Goal: Information Seeking & Learning: Learn about a topic

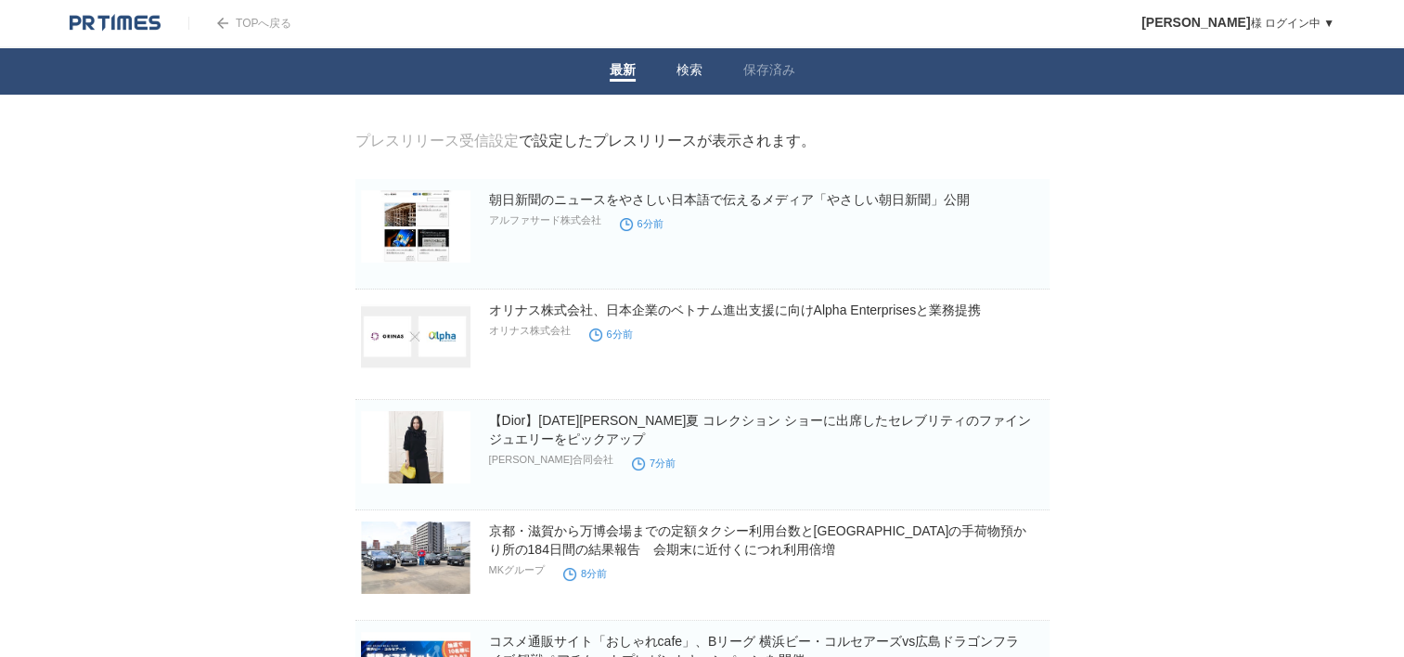
click at [684, 67] on link "検索" at bounding box center [690, 71] width 26 height 19
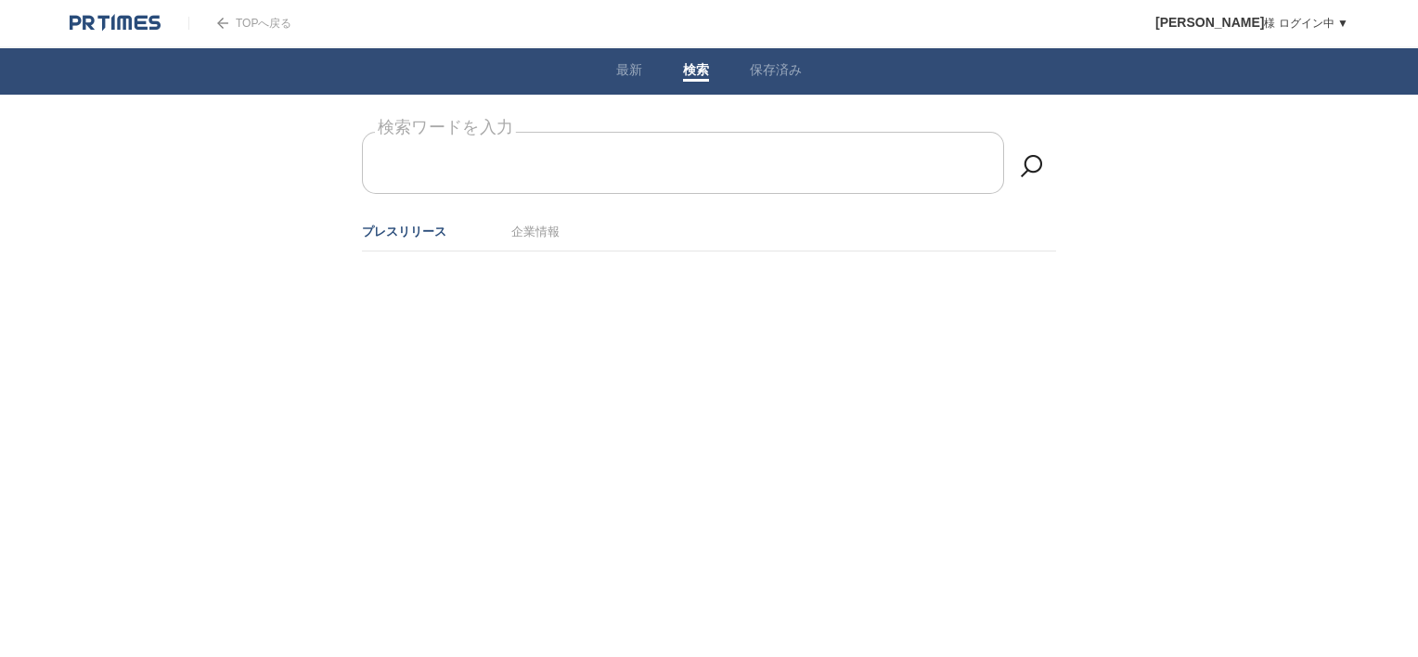
click at [640, 164] on input "検索ワードを入力" at bounding box center [683, 163] width 642 height 62
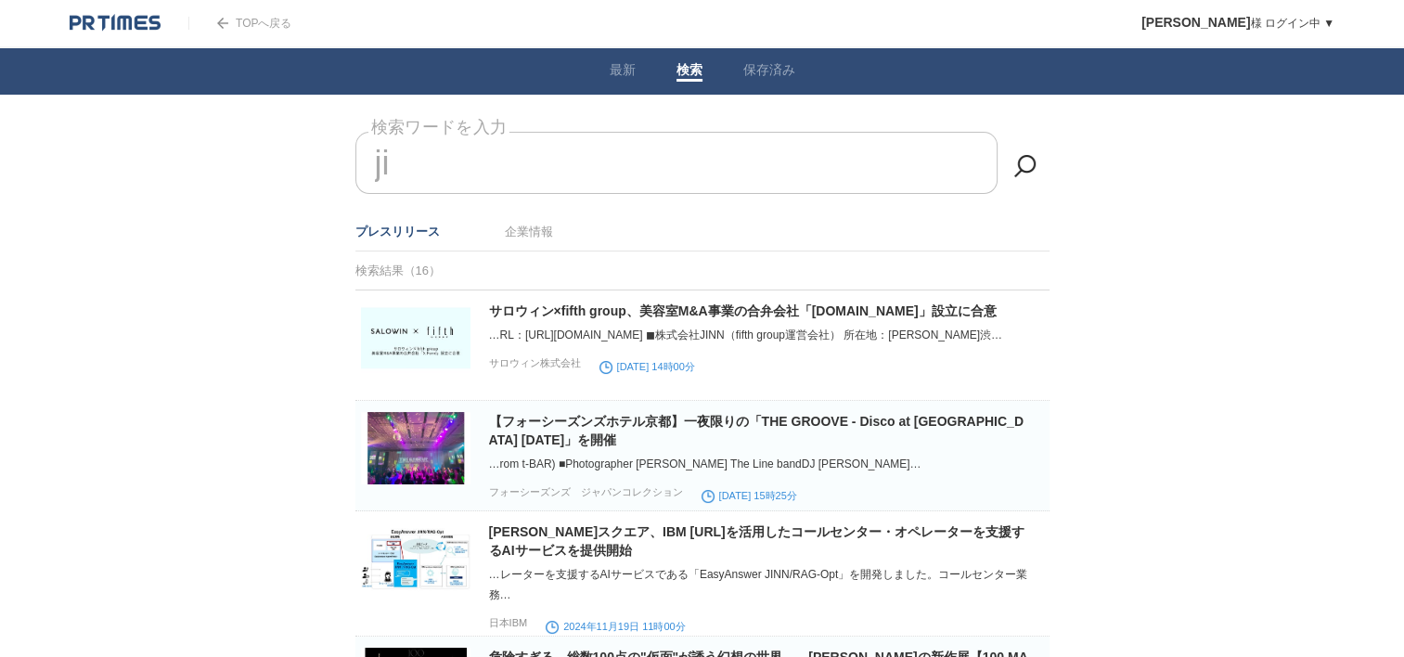
type input "j"
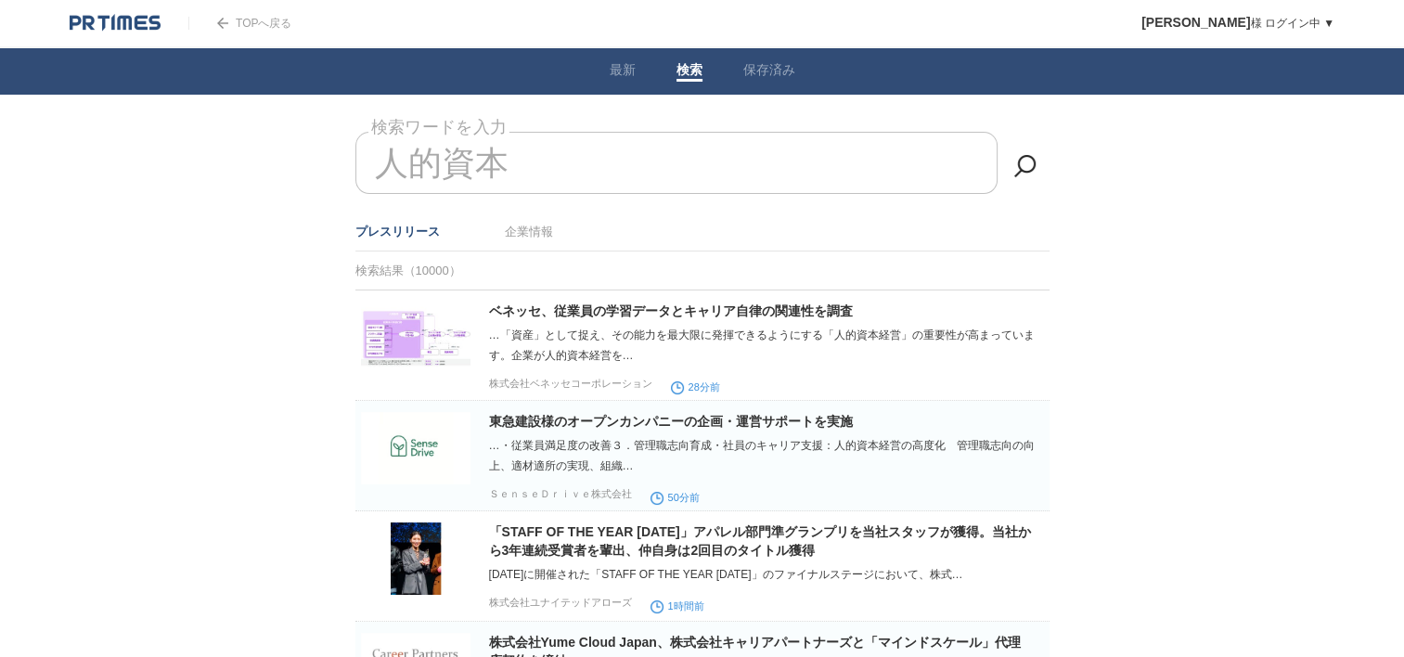
click at [592, 160] on input "人的資本" at bounding box center [676, 163] width 642 height 62
type input "人的資本投資　人事制度"
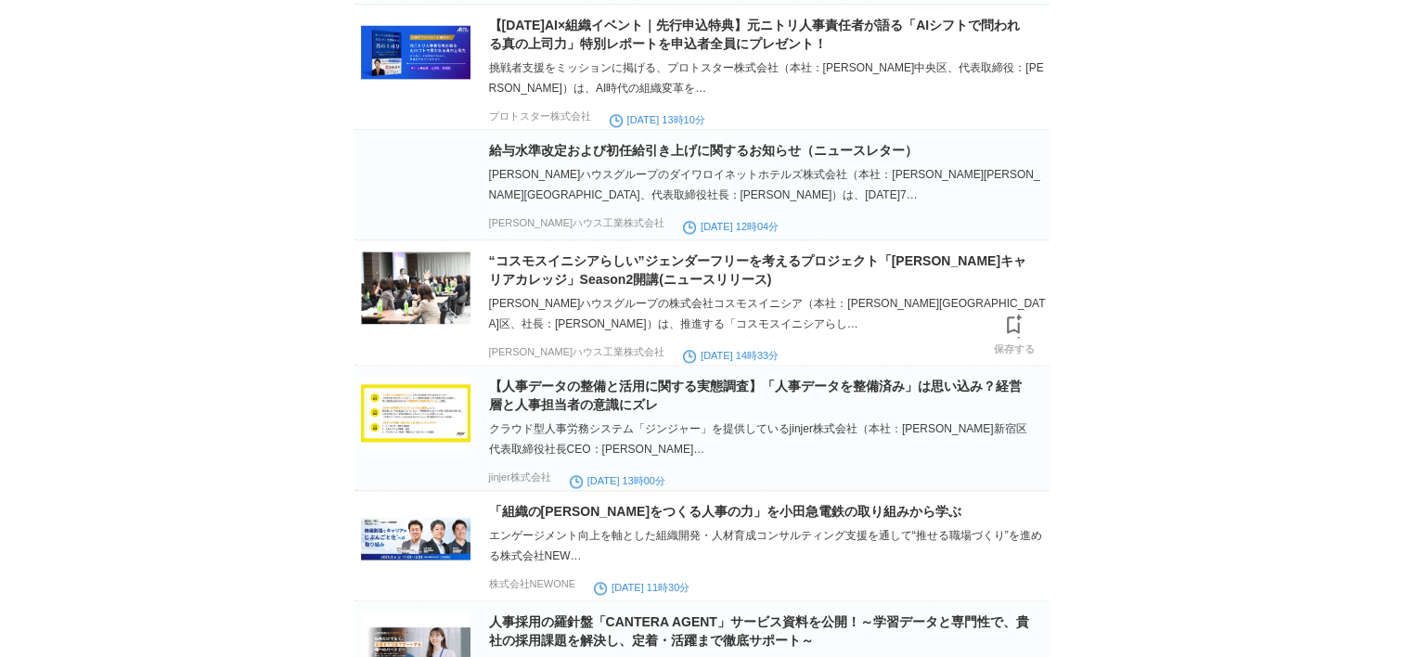
scroll to position [2176, 0]
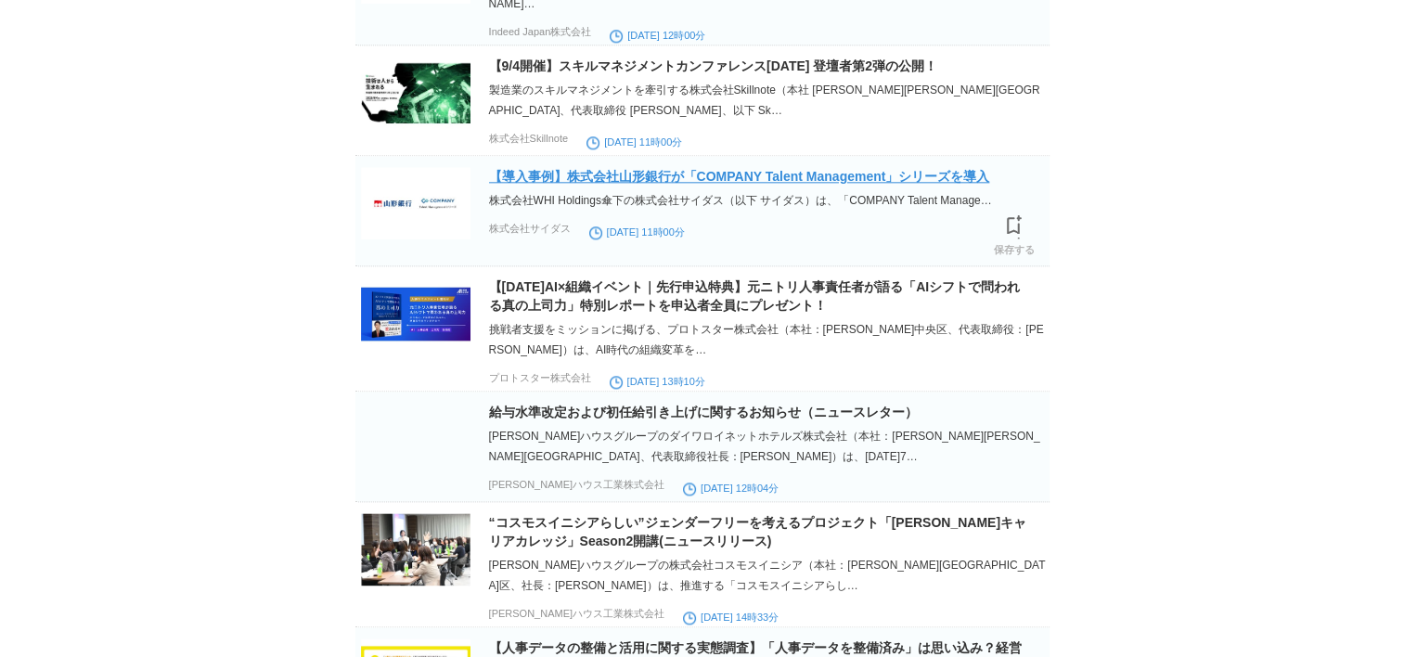
click at [876, 184] on link "【導入事例】株式会社山形銀行が「COMPANY Talent Management」シリーズを導入" at bounding box center [739, 176] width 501 height 15
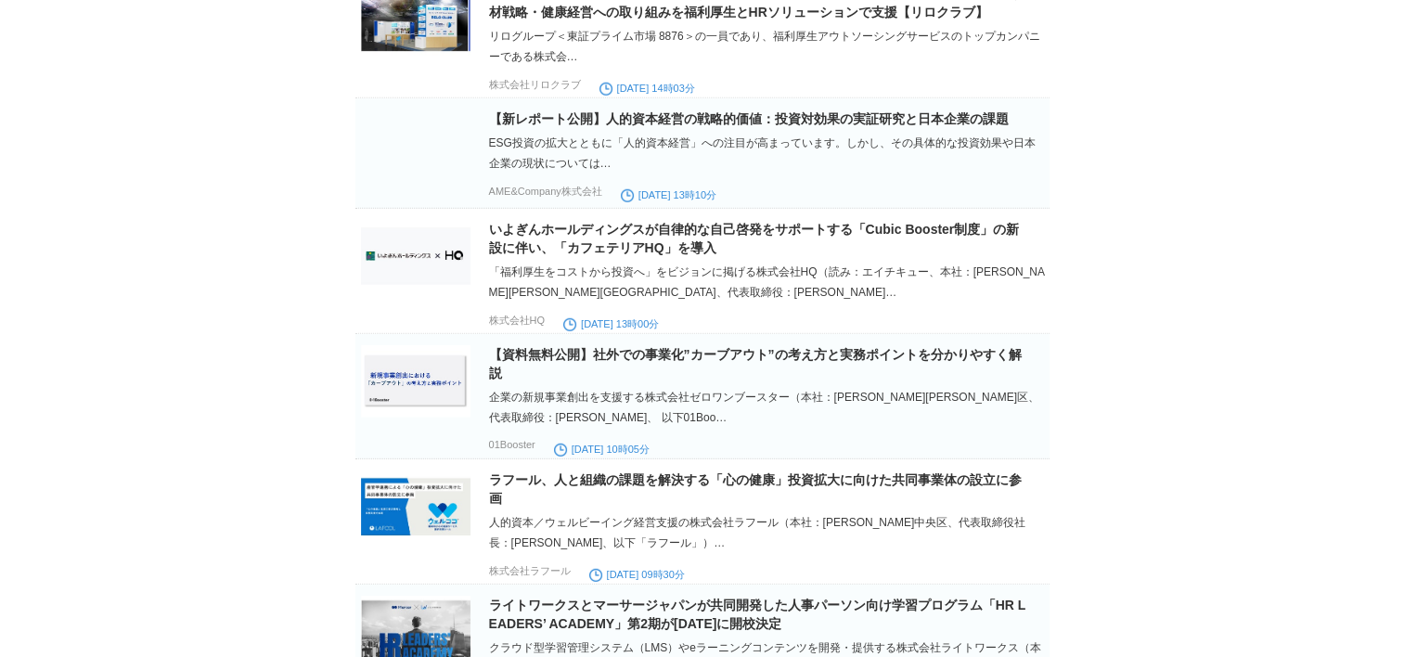
scroll to position [5456, 0]
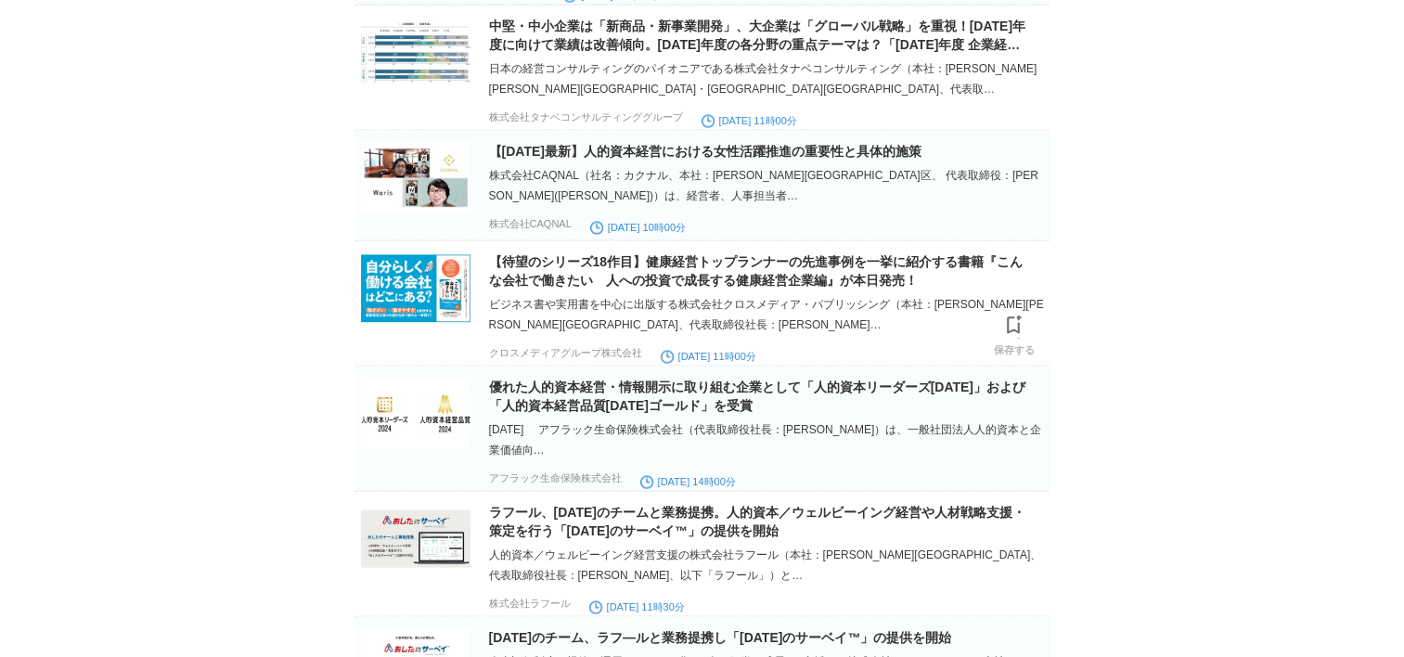
scroll to position [10369, 0]
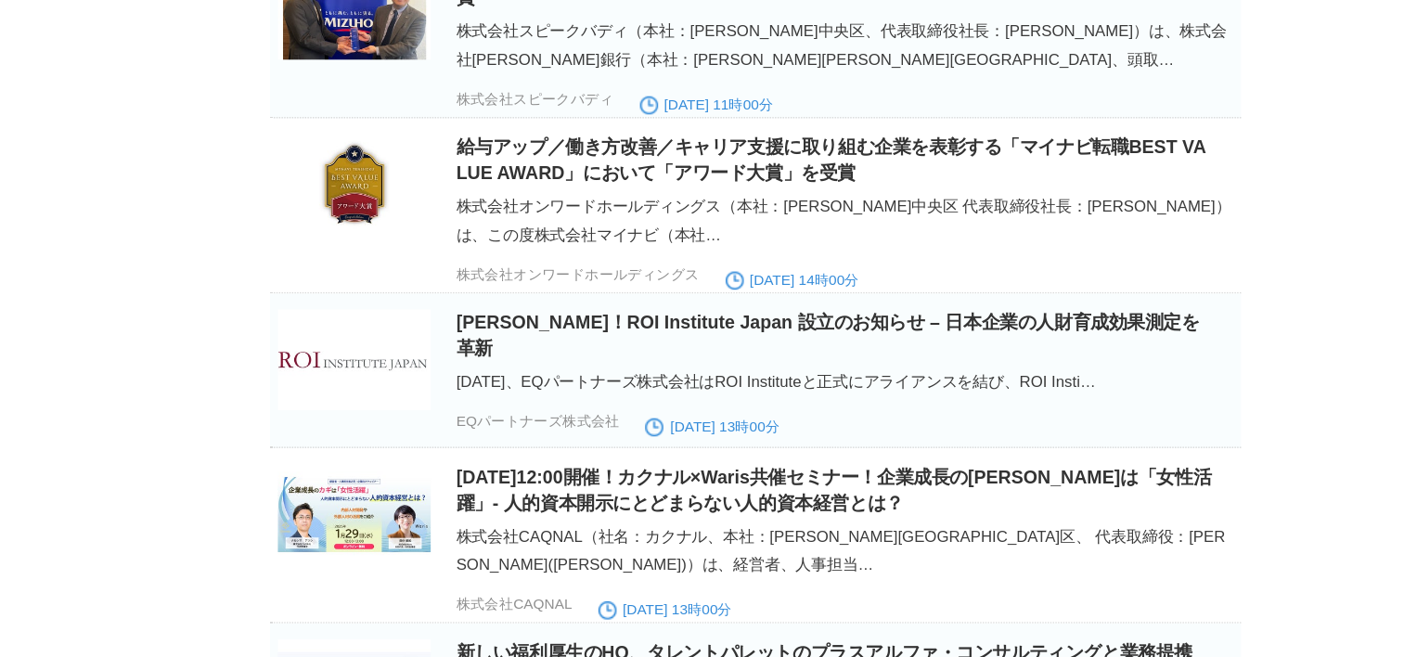
scroll to position [13178, 0]
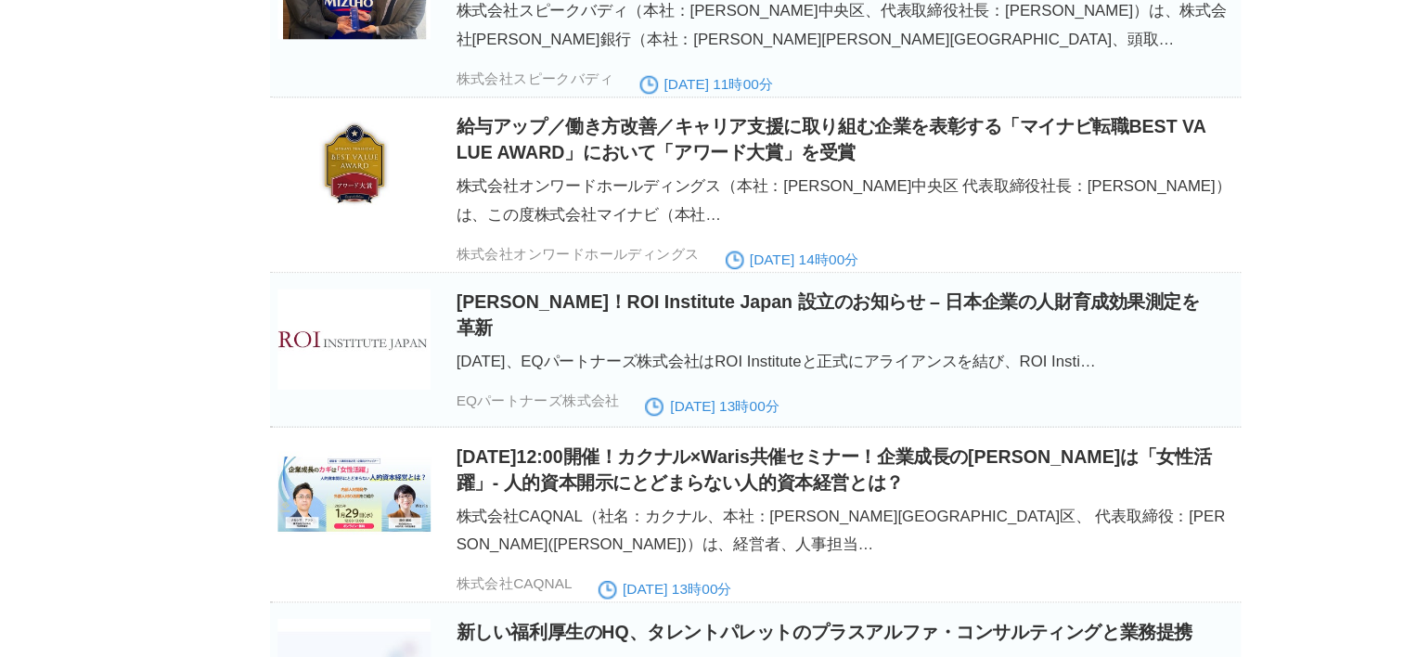
click at [684, 49] on link "給与水準の改定および初任給の引き上げに関するお知らせ（ニュースレター）" at bounding box center [716, 41] width 455 height 15
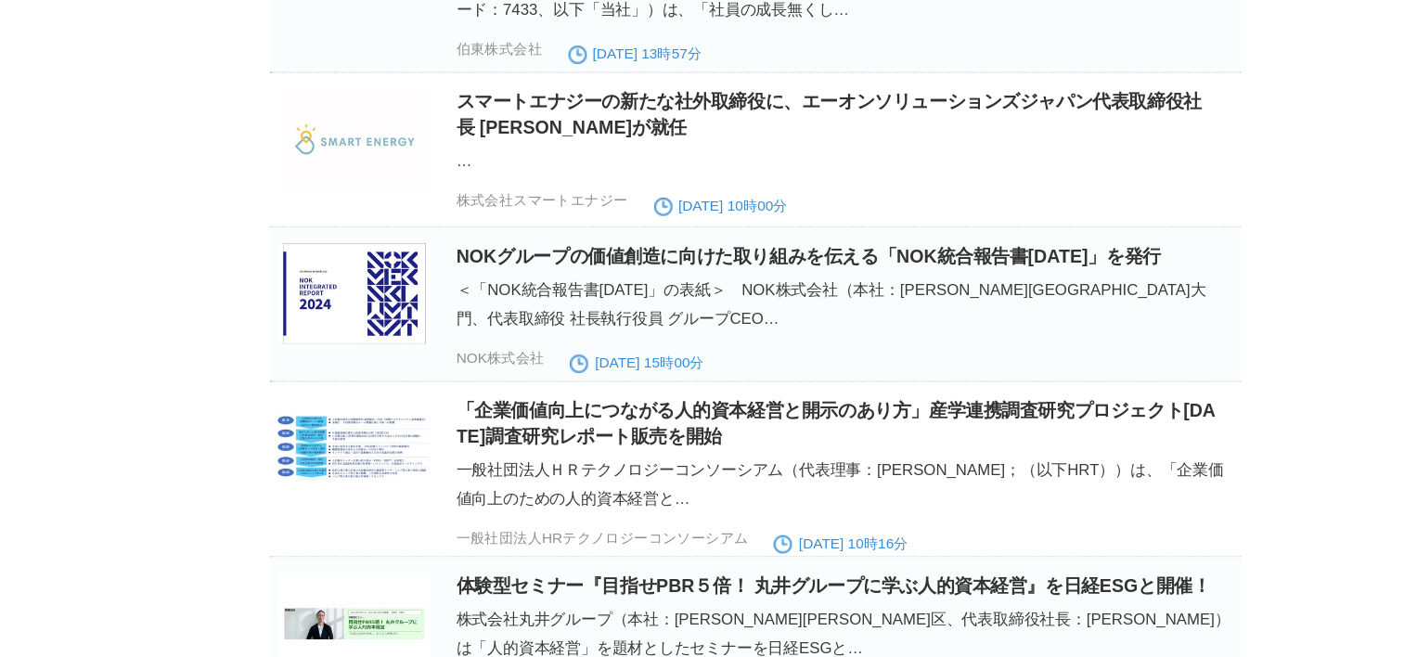
scroll to position [18634, 0]
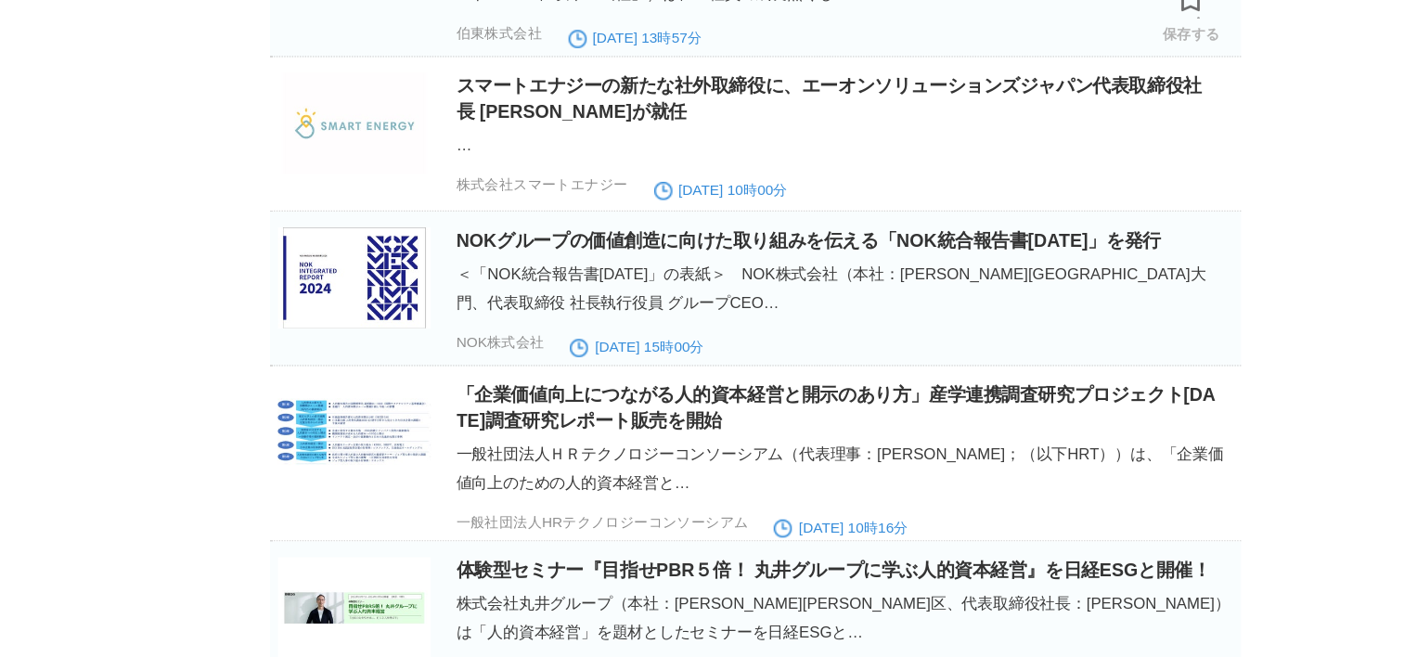
click at [628, 146] on link "人的資本投資強化策決定のお知らせ" at bounding box center [593, 138] width 208 height 15
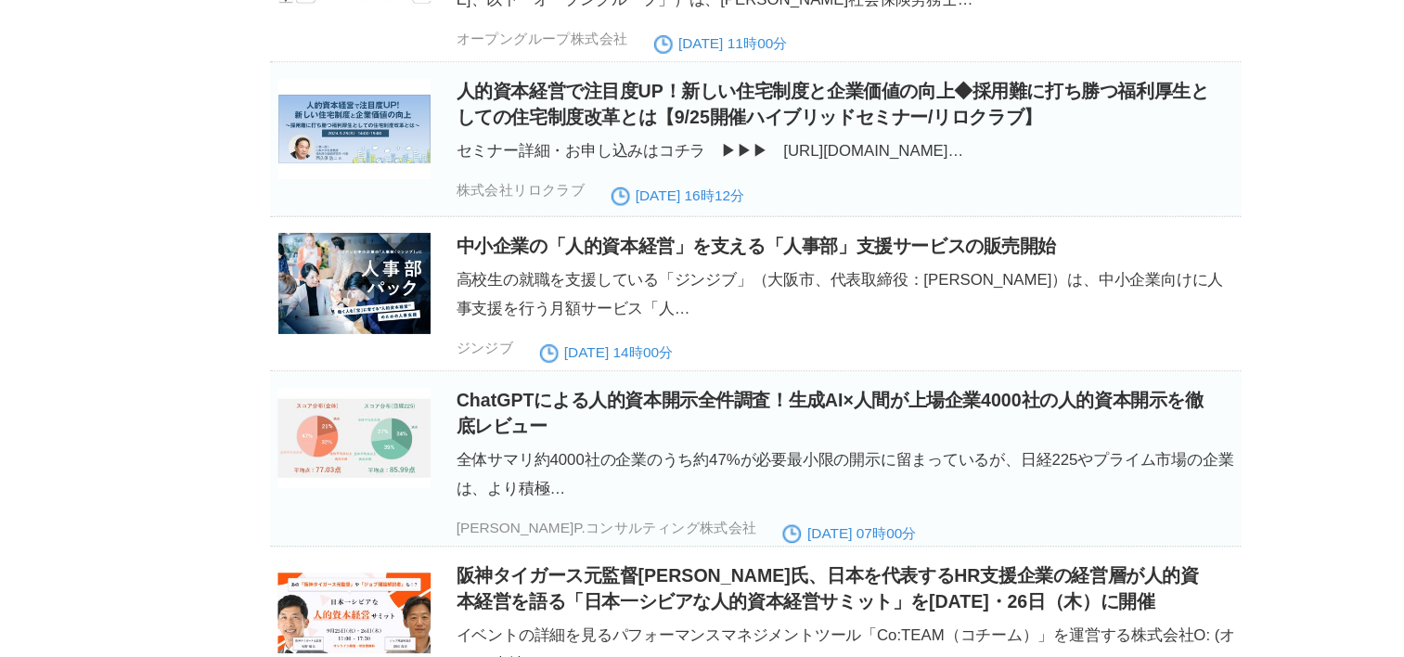
scroll to position [19198, 0]
